Goal: Information Seeking & Learning: Learn about a topic

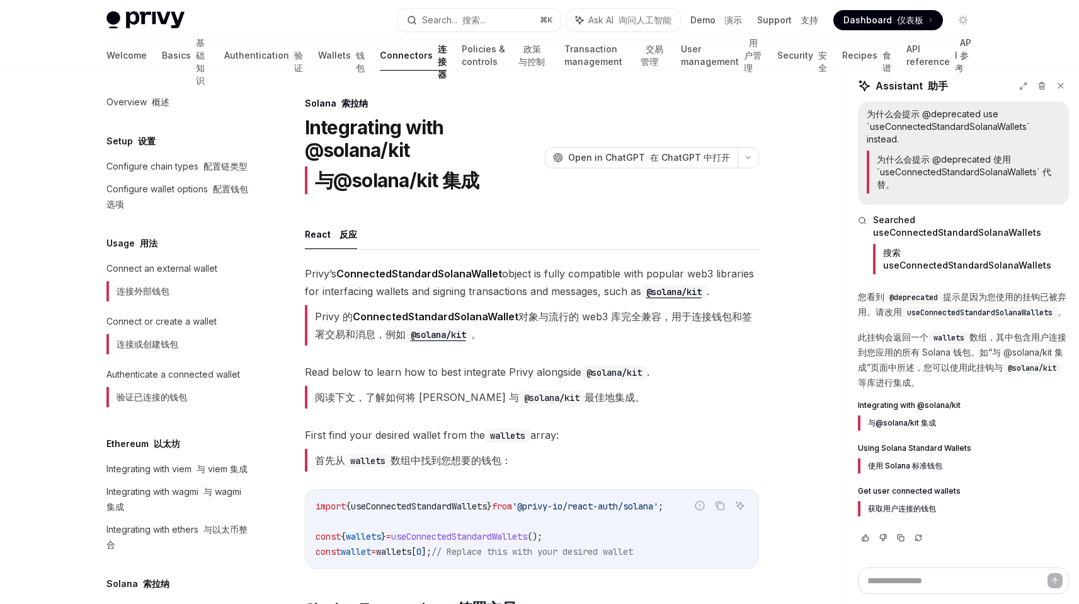
scroll to position [1217, 0]
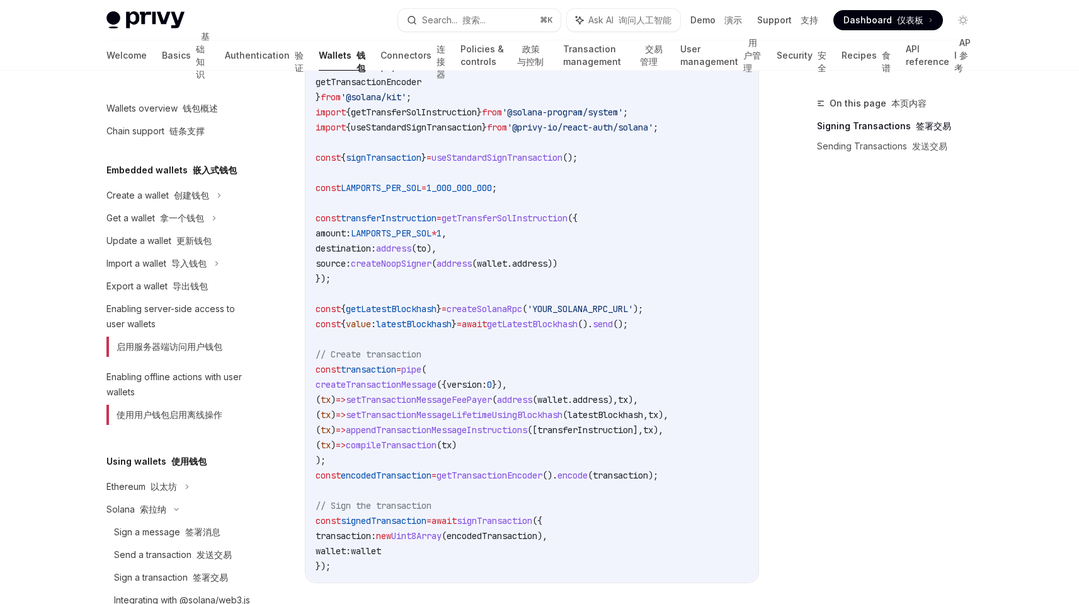
scroll to position [258, 0]
